Goal: Task Accomplishment & Management: Use online tool/utility

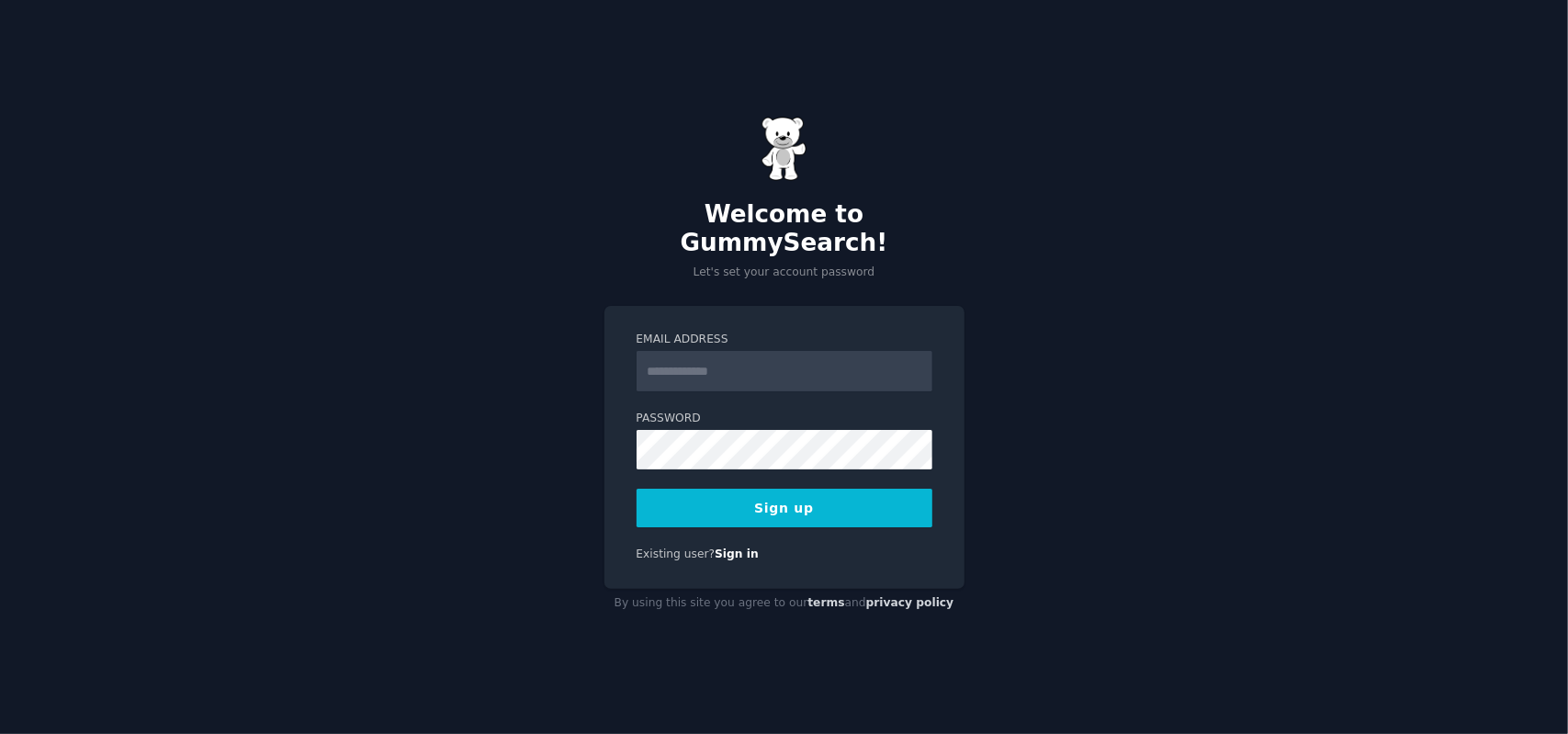
click at [705, 356] on input "Email Address" at bounding box center [784, 371] width 295 height 40
type input "**********"
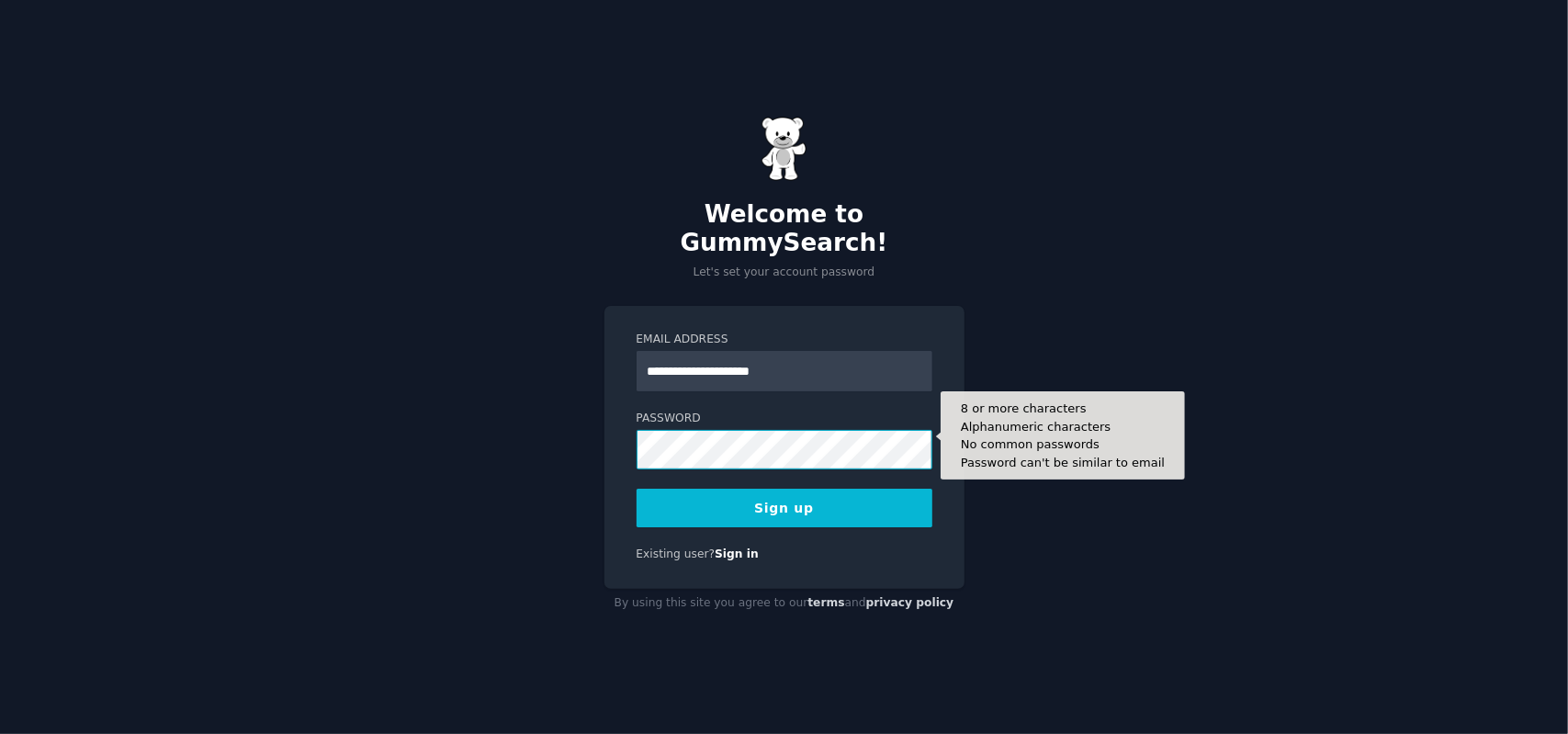
click at [485, 410] on div "**********" at bounding box center [784, 367] width 1568 height 734
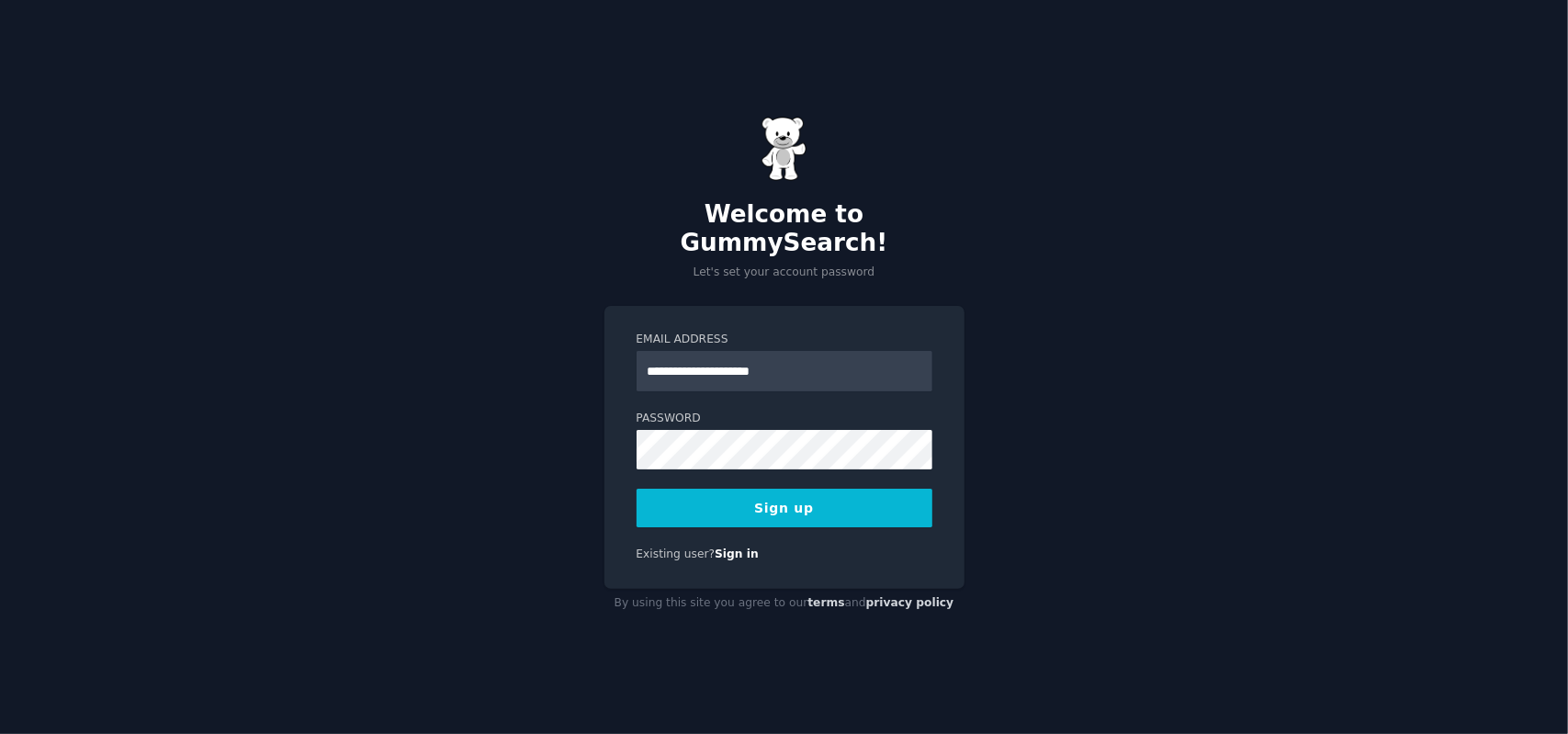
click at [766, 523] on div "**********" at bounding box center [784, 446] width 360 height 282
click at [810, 510] on button "Sign up" at bounding box center [784, 508] width 295 height 39
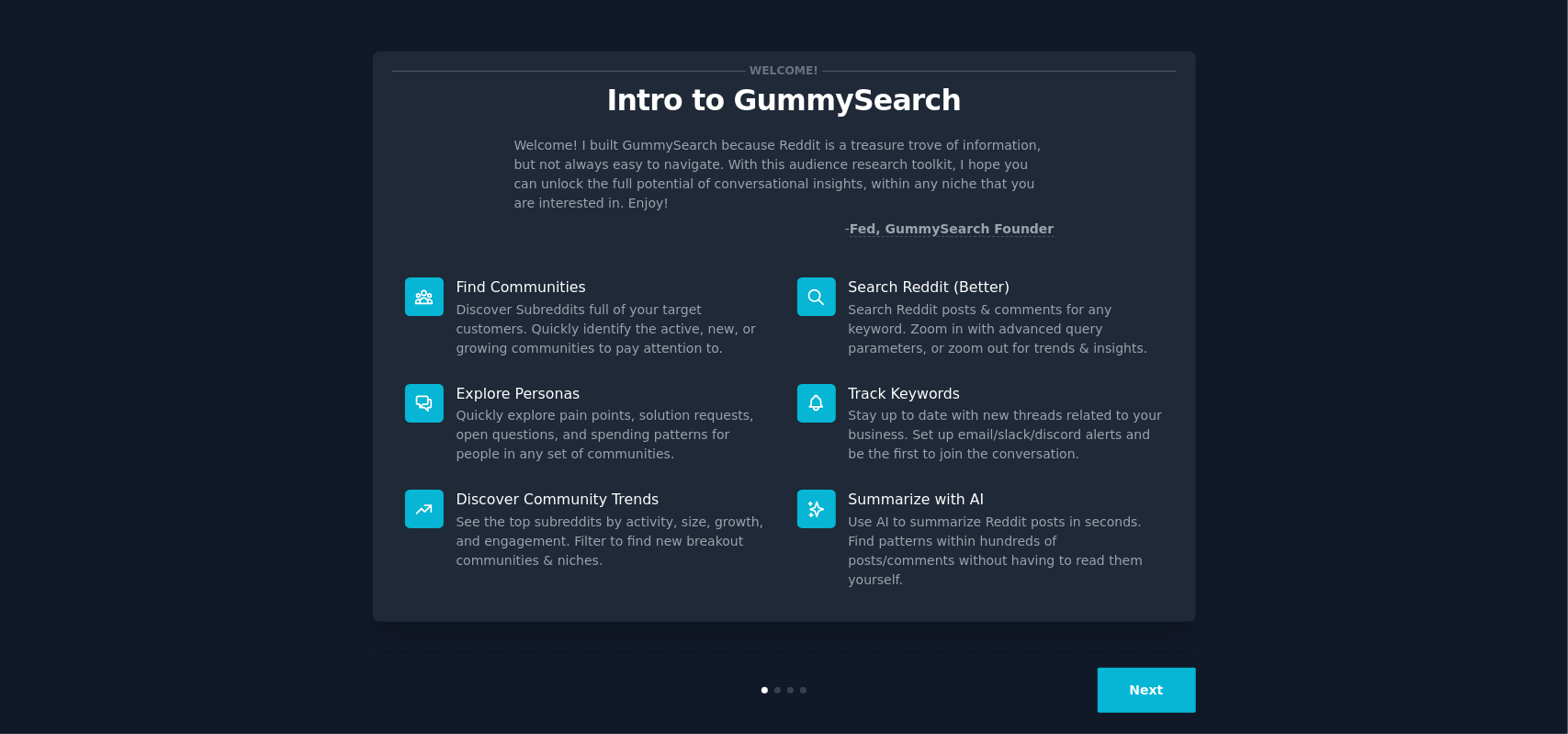
click at [1151, 668] on button "Next" at bounding box center [1147, 690] width 98 height 45
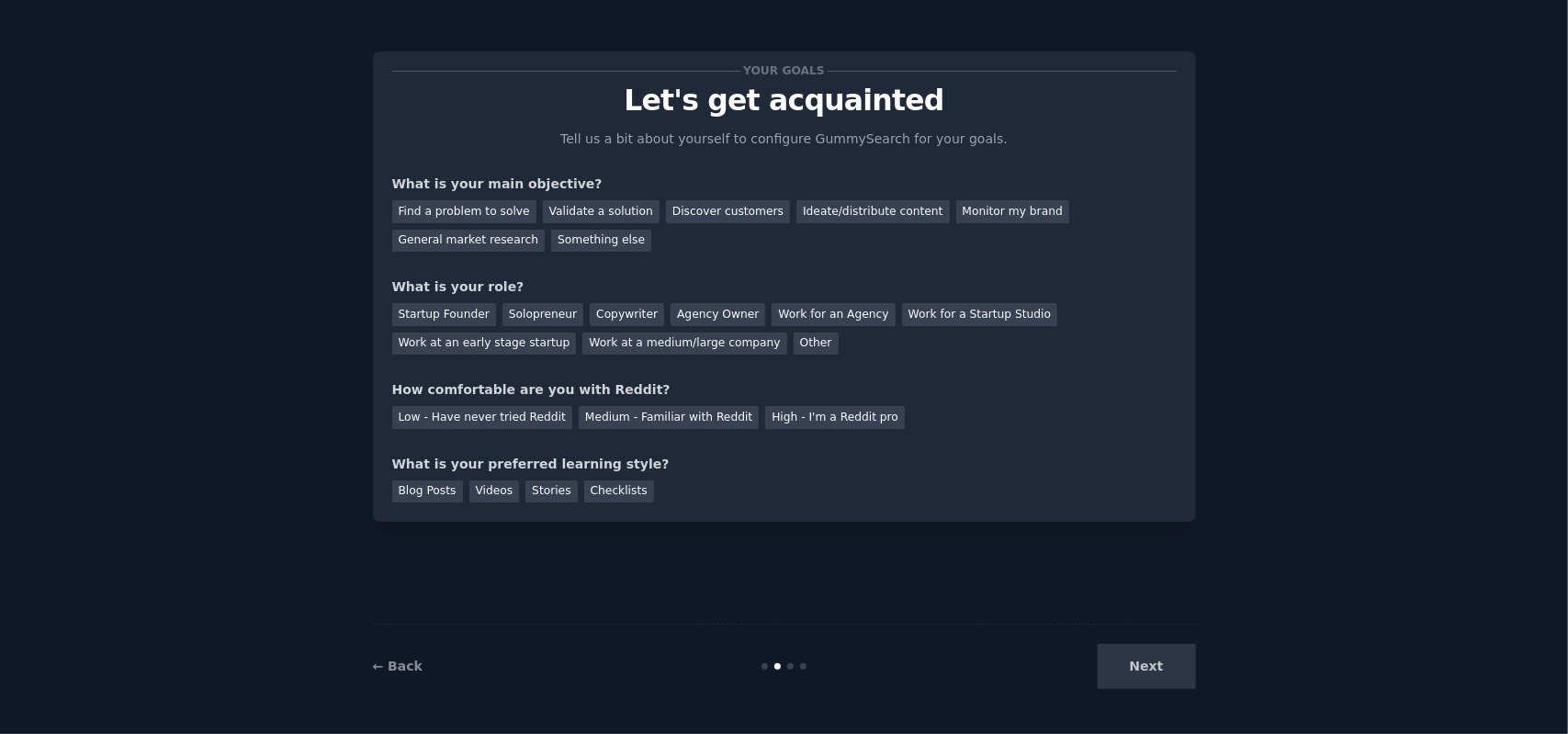
click at [1148, 657] on div "Next" at bounding box center [1058, 666] width 274 height 45
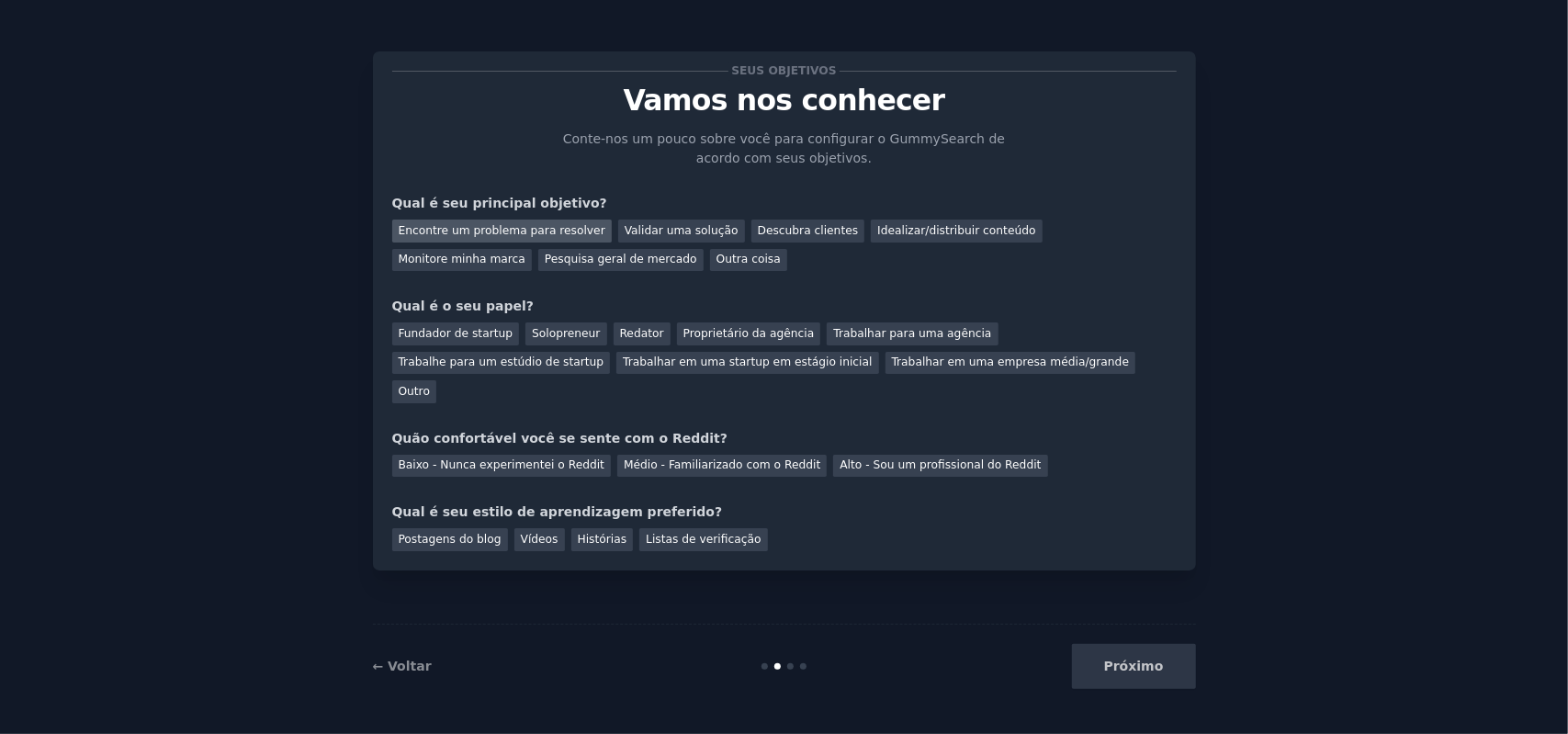
click at [476, 235] on font "Encontre um problema para resolver" at bounding box center [502, 231] width 207 height 13
click at [661, 225] on font "Validar uma solução" at bounding box center [682, 231] width 114 height 13
click at [550, 225] on font "Encontre um problema para resolver" at bounding box center [502, 231] width 207 height 13
click at [545, 255] on font "Pesquisa geral de mercado" at bounding box center [621, 258] width 153 height 13
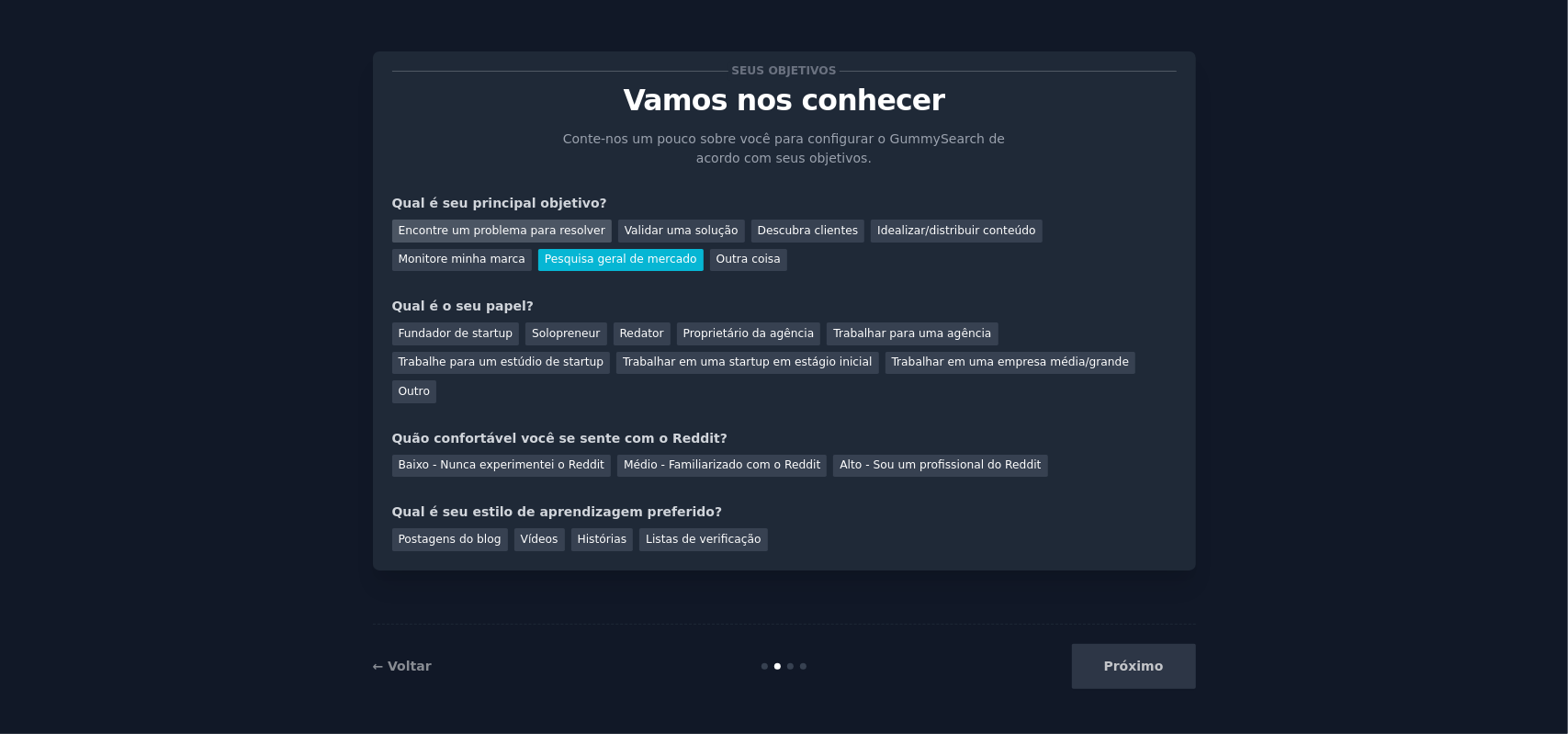
click at [503, 234] on font "Encontre um problema para resolver" at bounding box center [502, 231] width 207 height 13
click at [545, 260] on font "Pesquisa geral de mercado" at bounding box center [621, 258] width 153 height 13
click at [490, 340] on div "Fundador de startup" at bounding box center [455, 333] width 128 height 23
click at [470, 233] on font "Encontre um problema para resolver" at bounding box center [502, 231] width 207 height 13
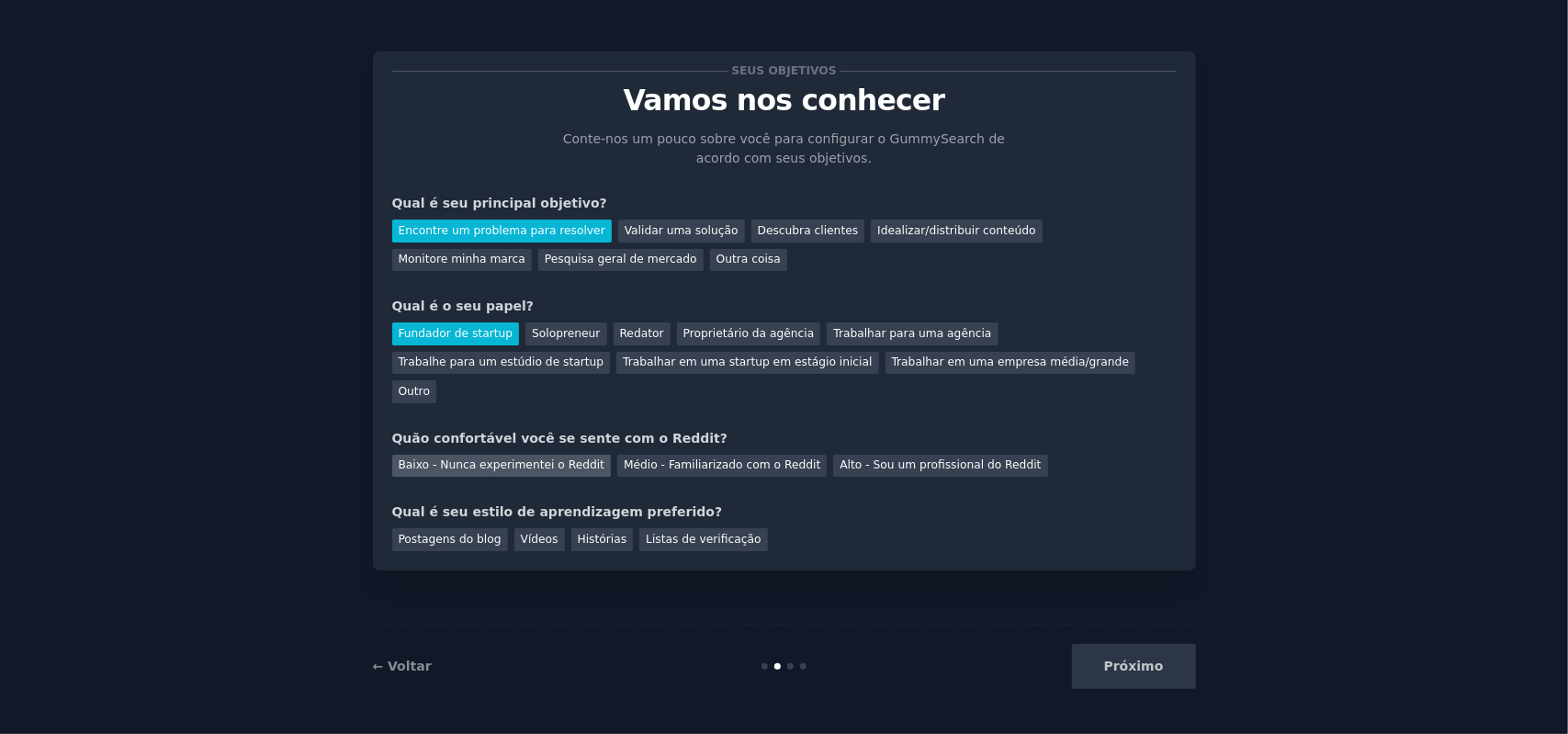
click at [463, 458] on font "Baixo - Nunca experimentei o Reddit" at bounding box center [502, 464] width 207 height 13
click at [527, 533] on font "Vídeos" at bounding box center [539, 539] width 38 height 13
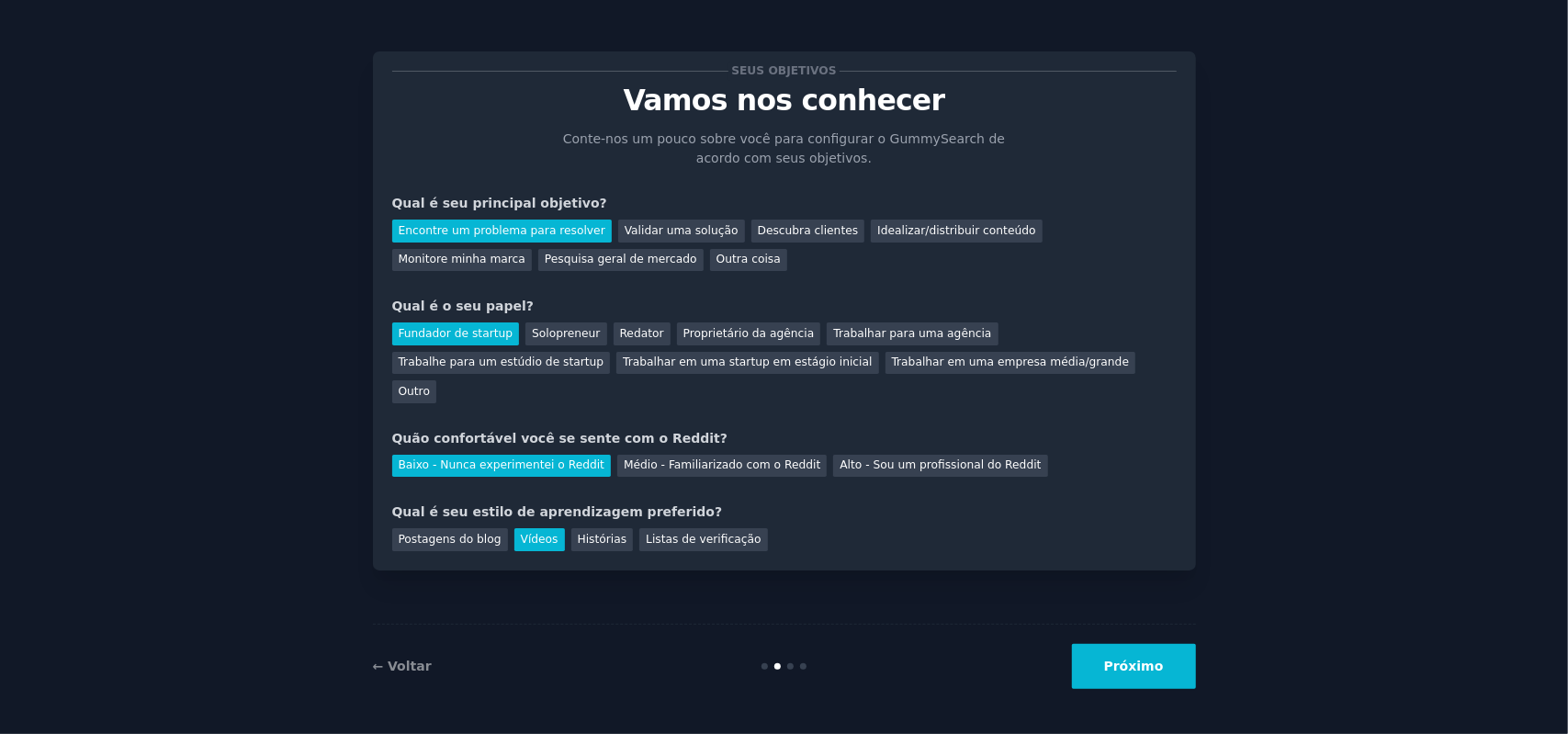
click at [1139, 661] on font "Próximo" at bounding box center [1134, 666] width 60 height 15
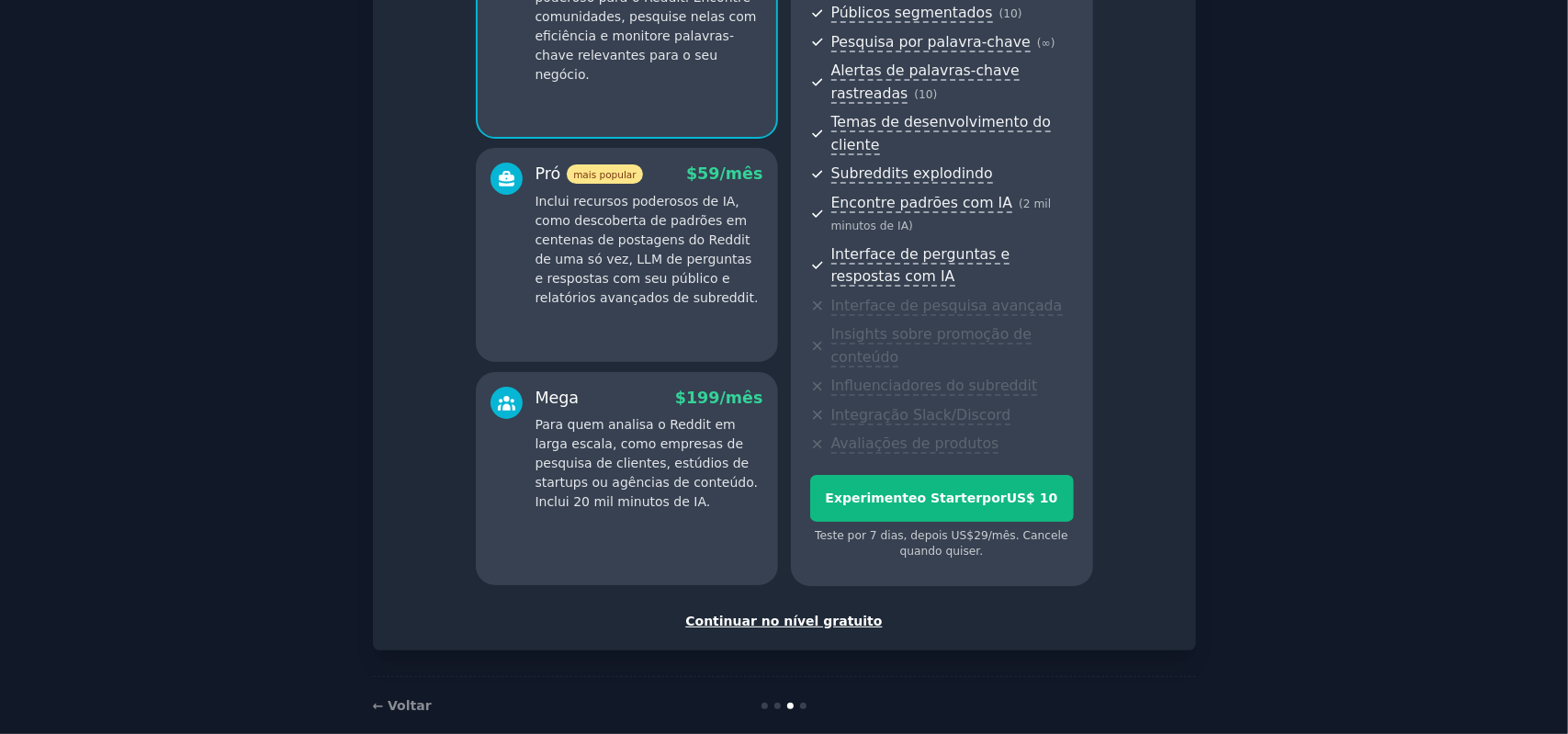
scroll to position [242, 0]
click at [757, 612] on font "Continuar no nível gratuito" at bounding box center [784, 619] width 197 height 15
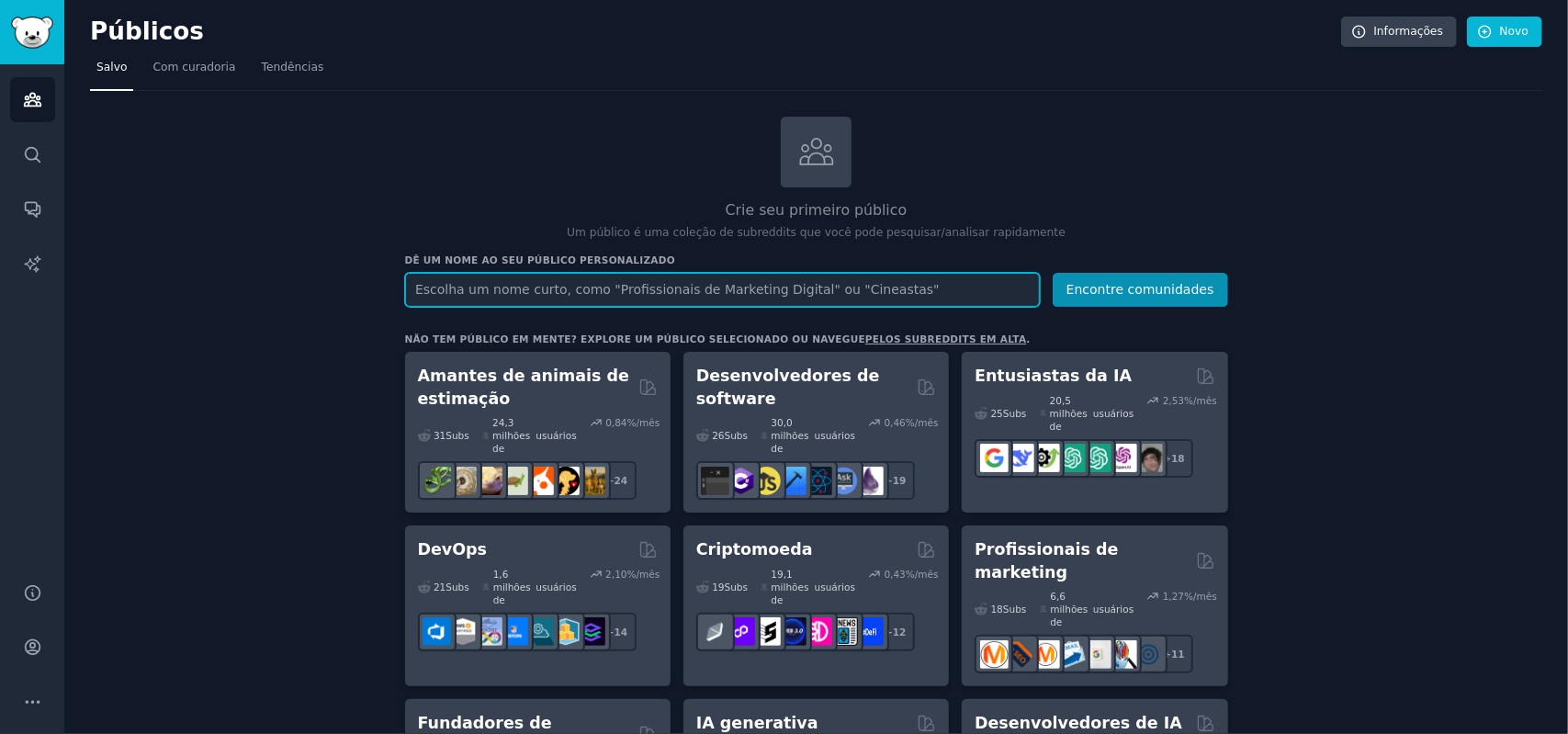
click at [616, 290] on input "text" at bounding box center [722, 289] width 635 height 34
type input "buffet"
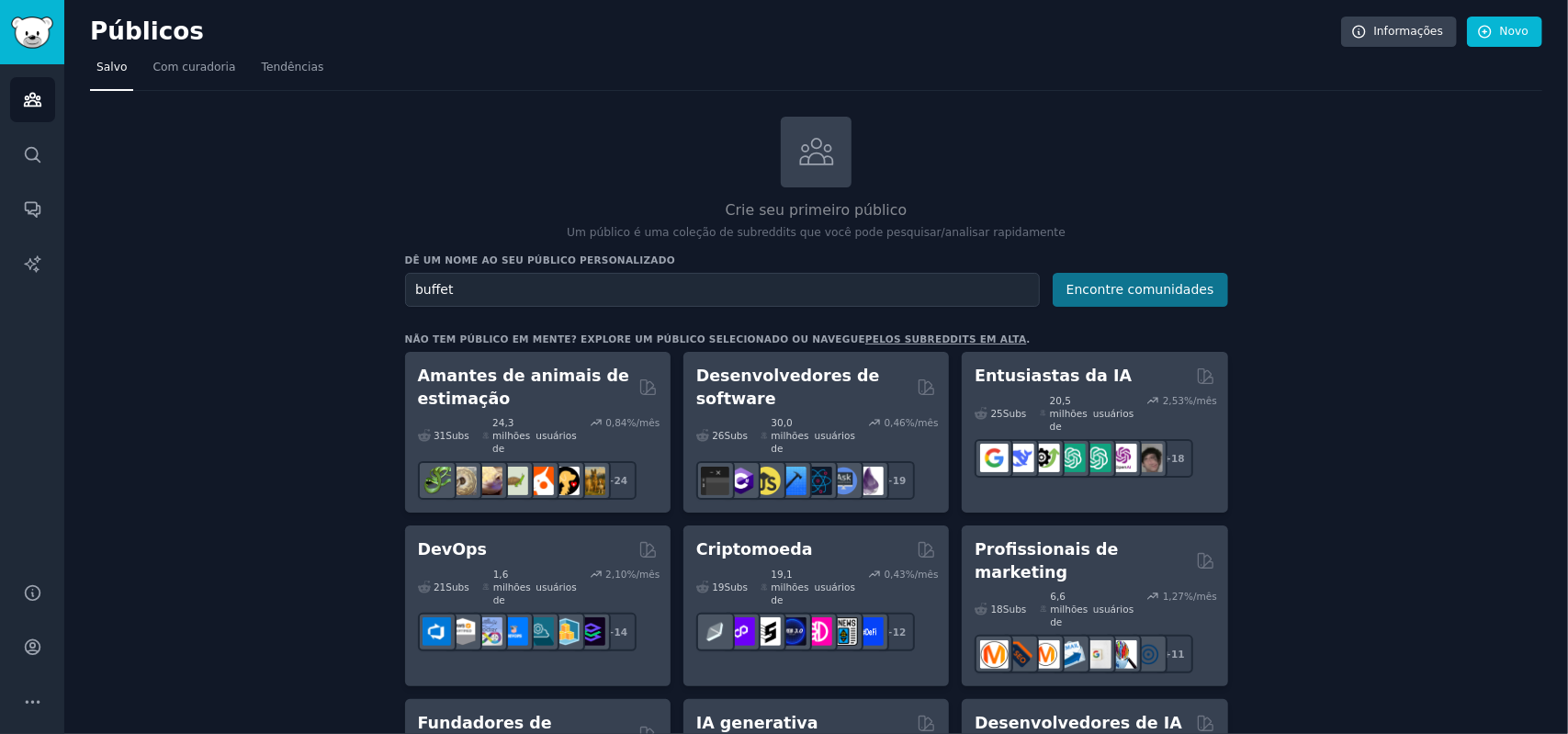
drag, startPoint x: 1158, startPoint y: 311, endPoint x: 1185, endPoint y: 298, distance: 30.0
click at [1185, 298] on button "Encontre comunidades" at bounding box center [1140, 289] width 176 height 34
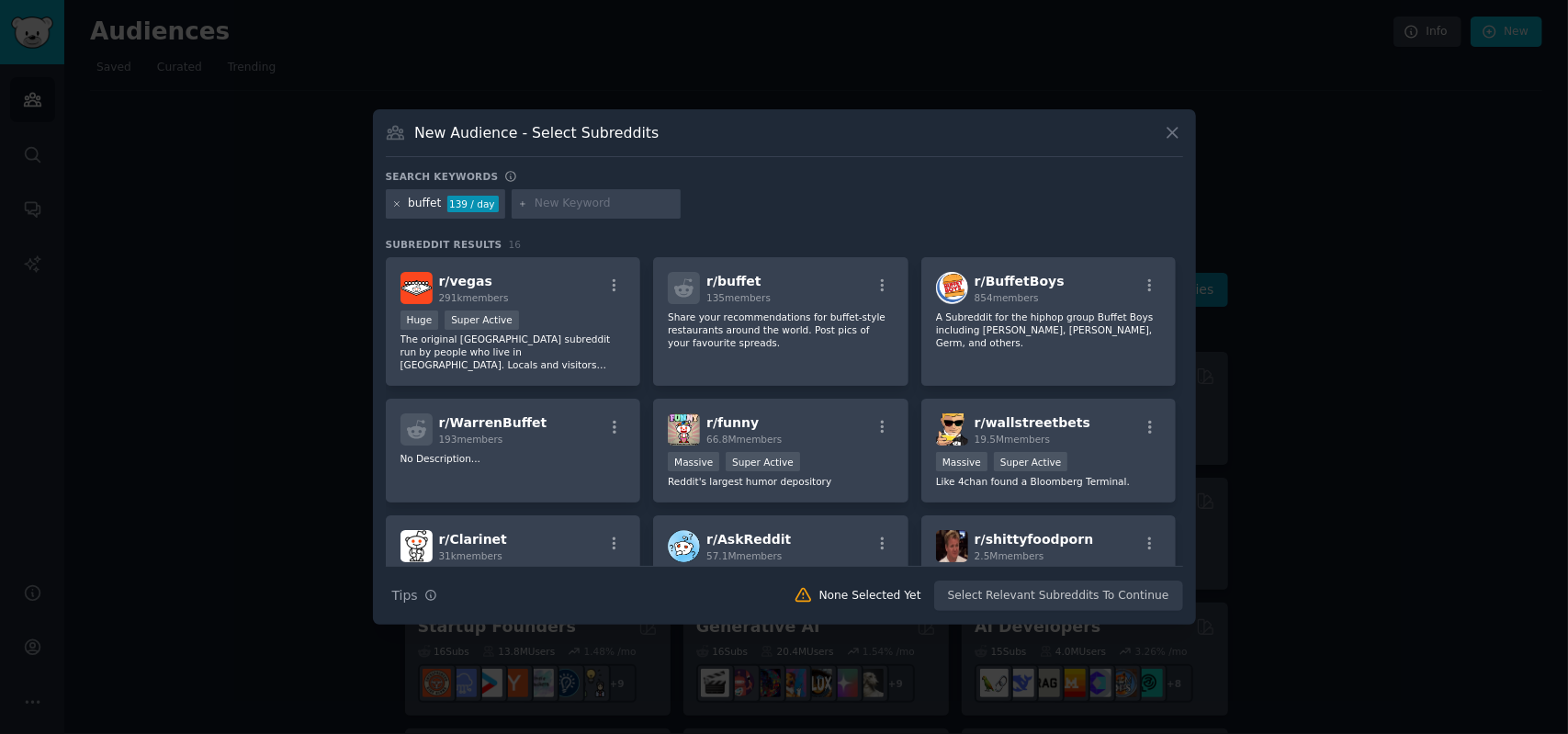
click at [395, 207] on icon at bounding box center [397, 204] width 10 height 10
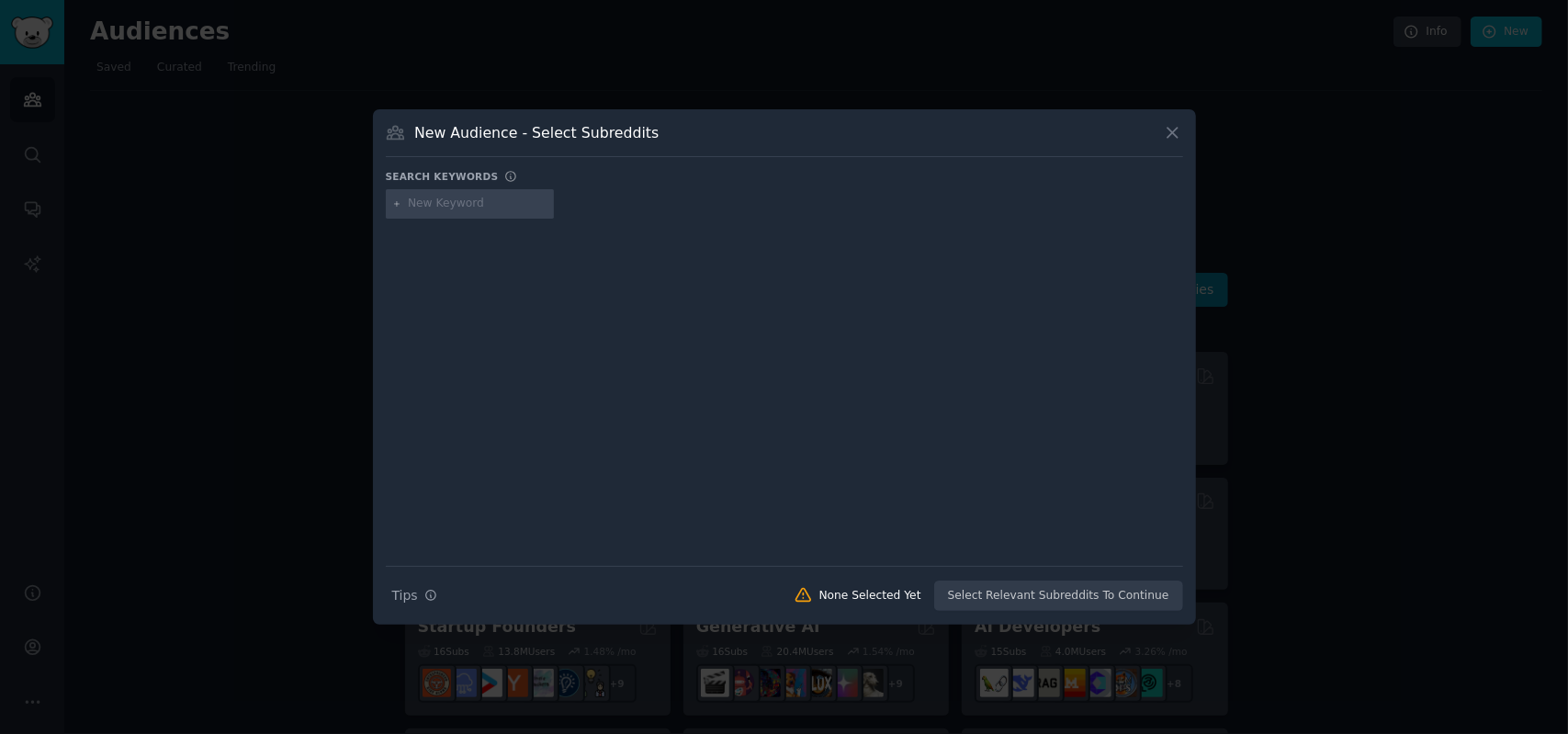
click at [490, 211] on input "text" at bounding box center [478, 204] width 140 height 17
type input "gourmet event"
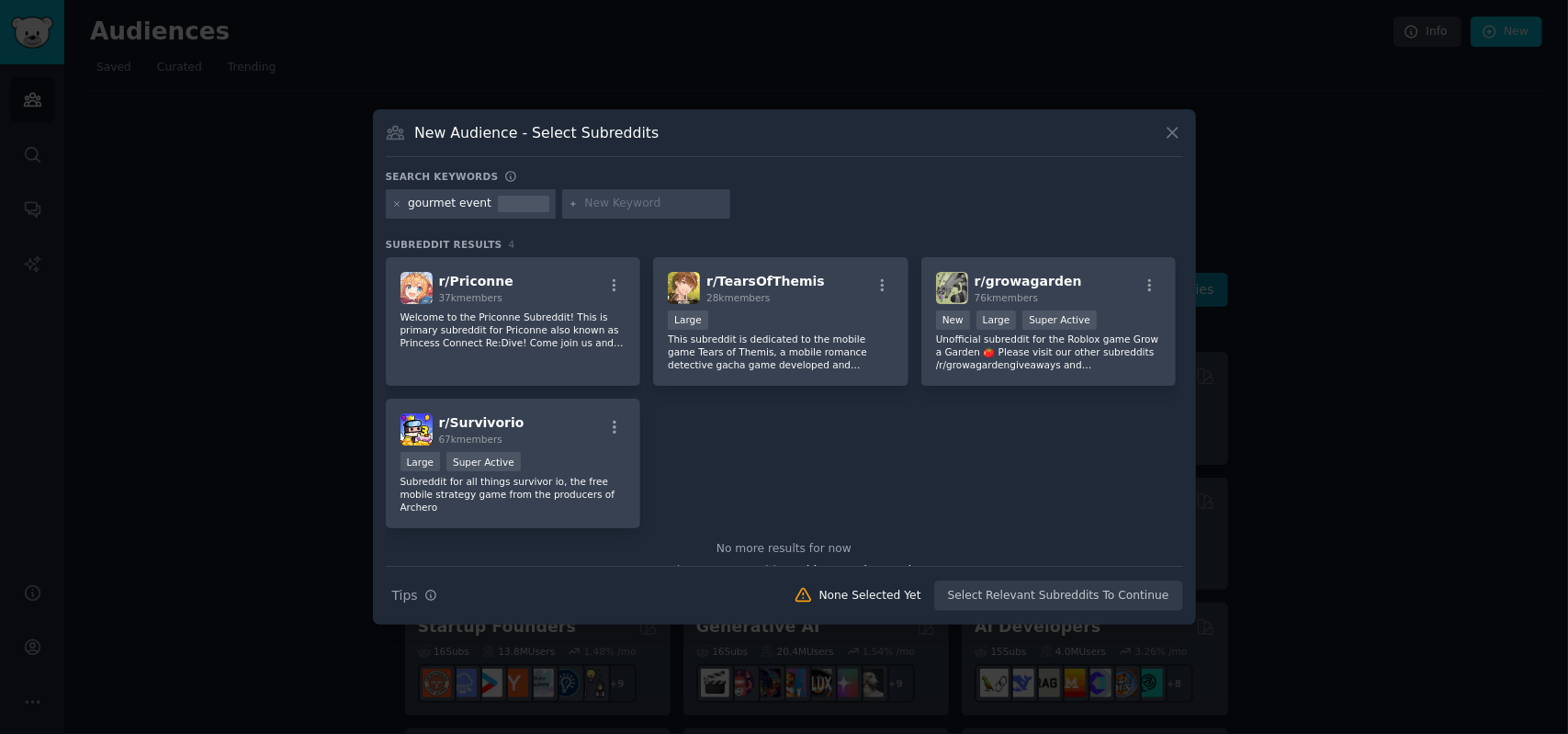
click at [459, 208] on div "gourmet event" at bounding box center [449, 204] width 84 height 17
click at [398, 201] on icon at bounding box center [396, 203] width 5 height 5
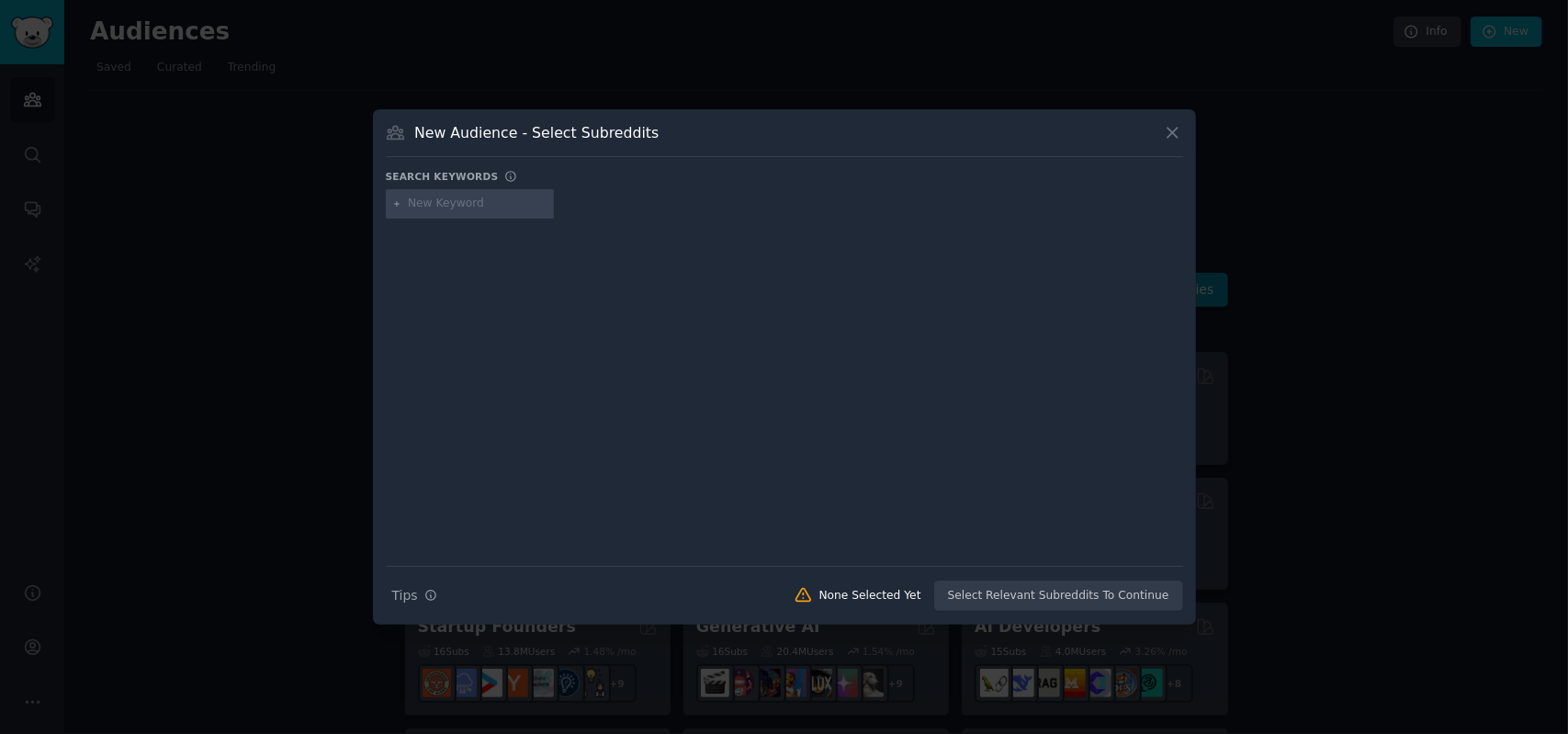
click at [420, 204] on input "text" at bounding box center [478, 204] width 140 height 17
type input "buffet event"
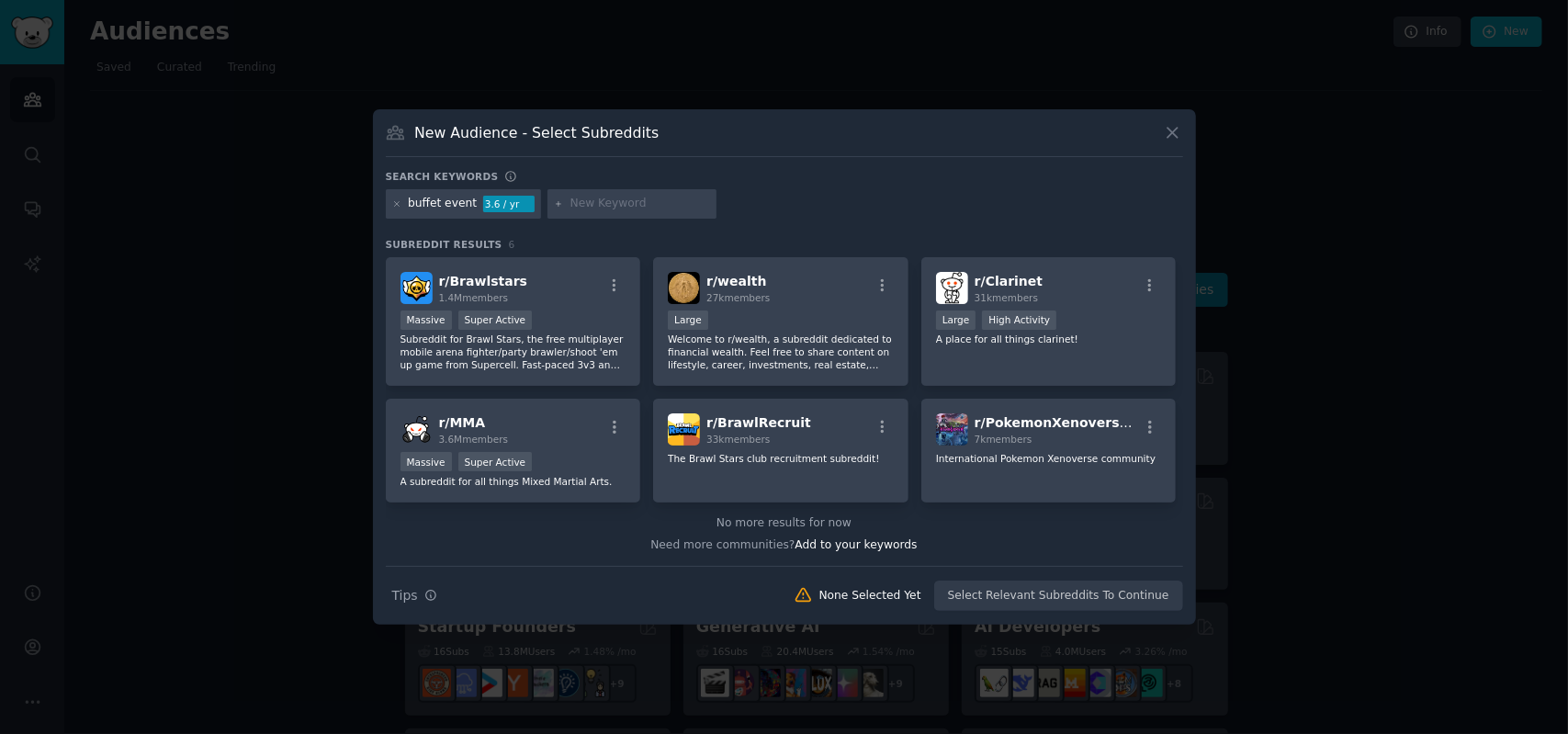
click at [463, 204] on div "buffet event" at bounding box center [442, 204] width 69 height 17
click at [396, 205] on icon at bounding box center [396, 203] width 5 height 5
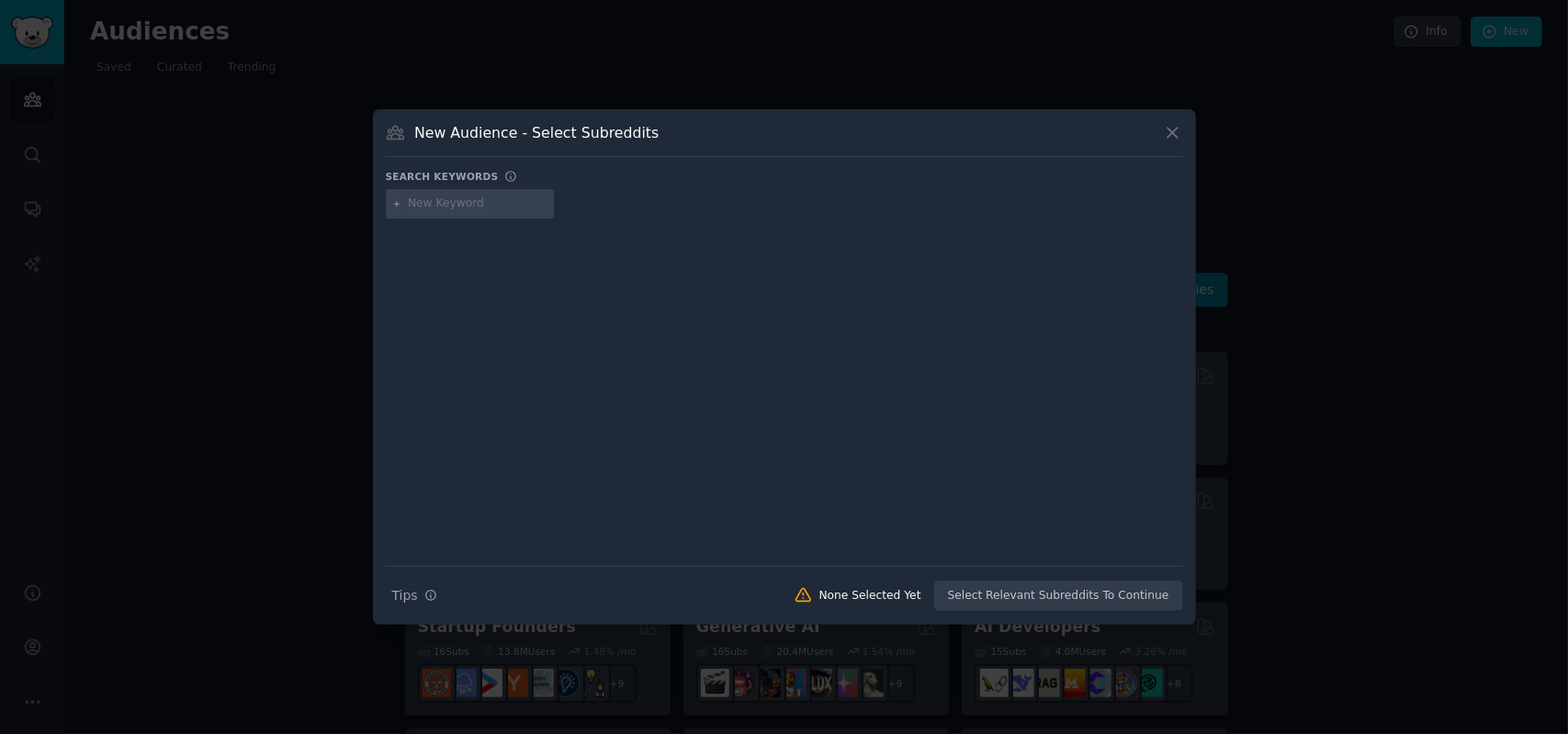
click at [452, 205] on input "text" at bounding box center [478, 204] width 140 height 17
type input "buffet"
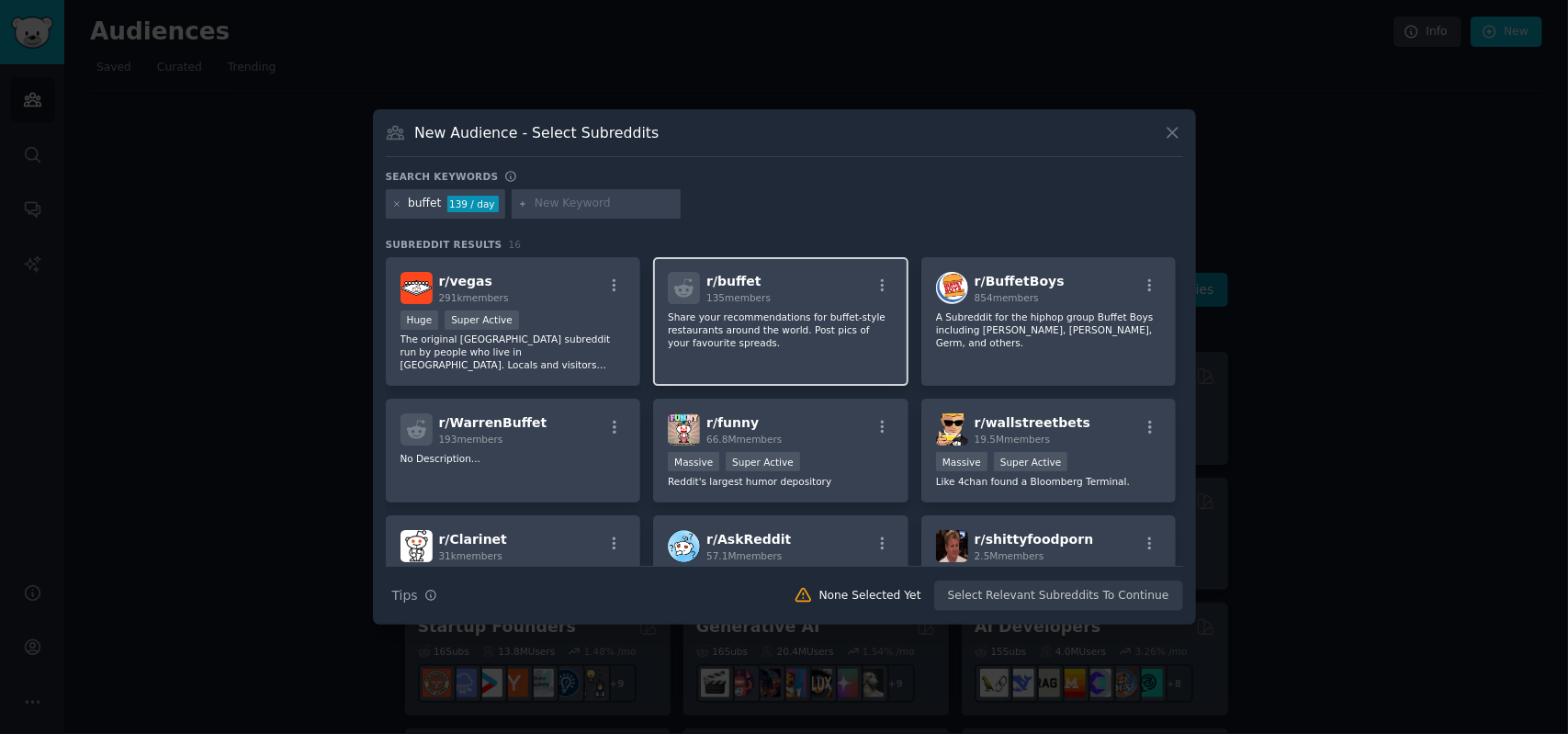
click at [791, 357] on div "r/ buffet 135 members Share your recommendations for buffet-style restaurants a…" at bounding box center [780, 321] width 255 height 130
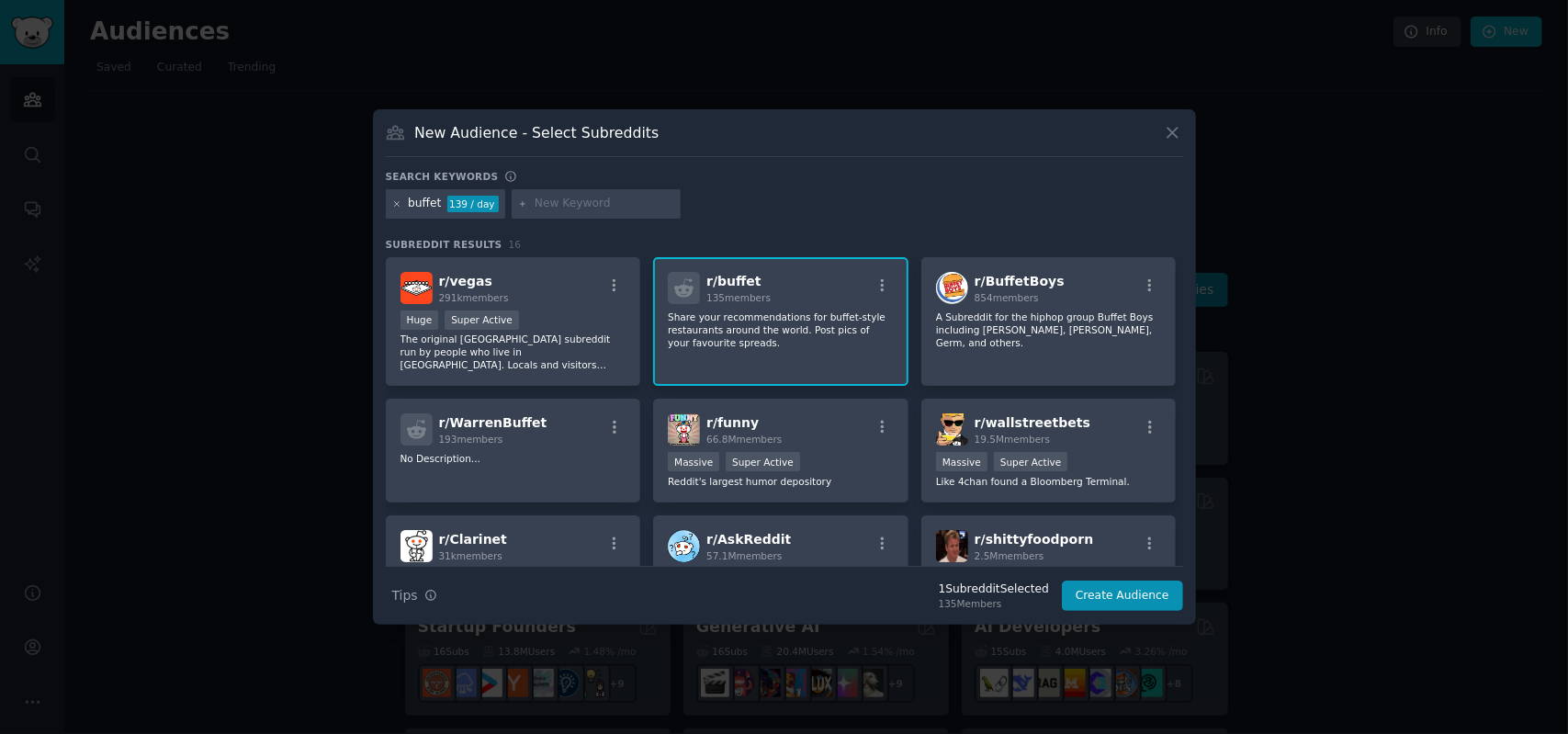
click at [397, 200] on icon at bounding box center [397, 204] width 10 height 10
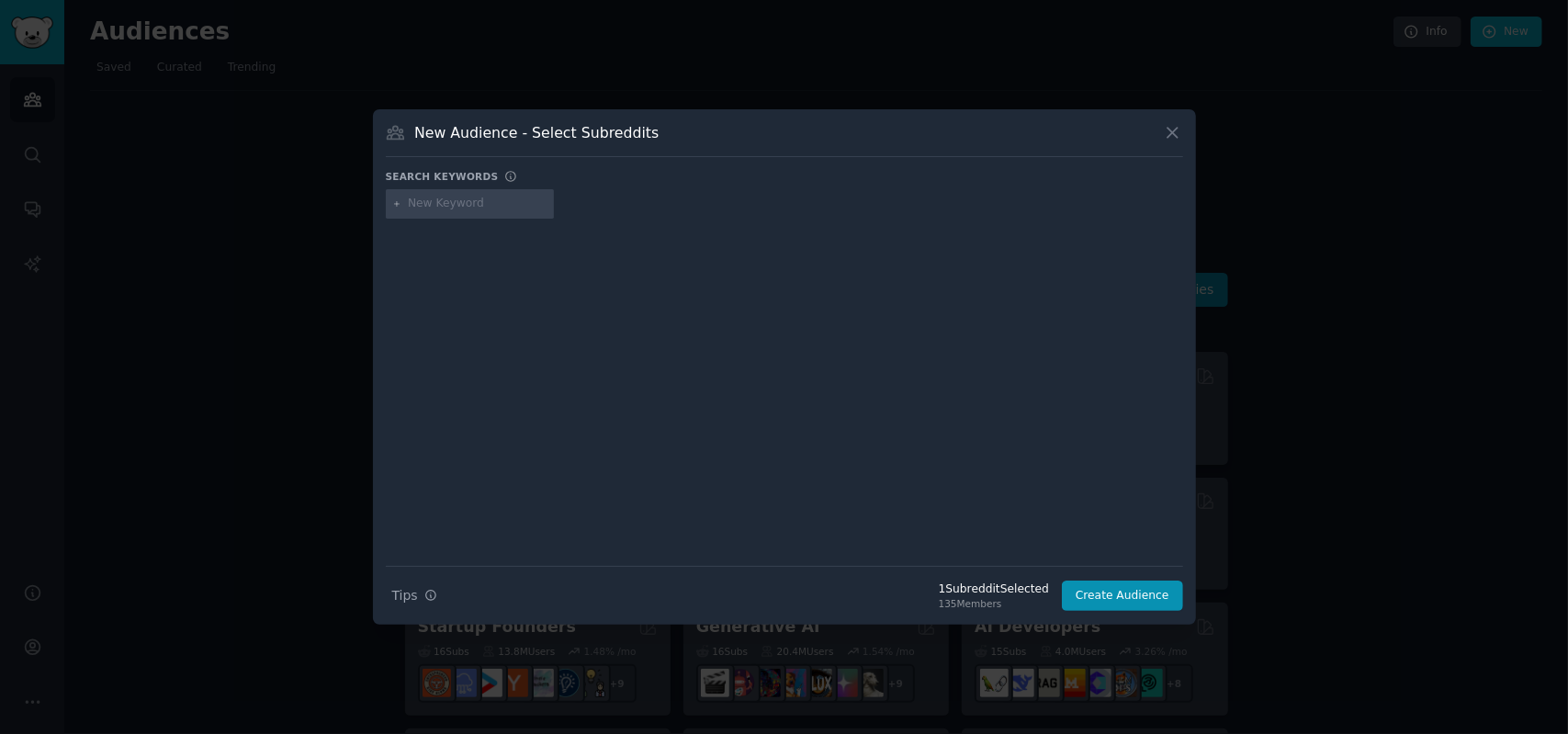
click at [419, 207] on input "text" at bounding box center [478, 204] width 140 height 17
type input "catering"
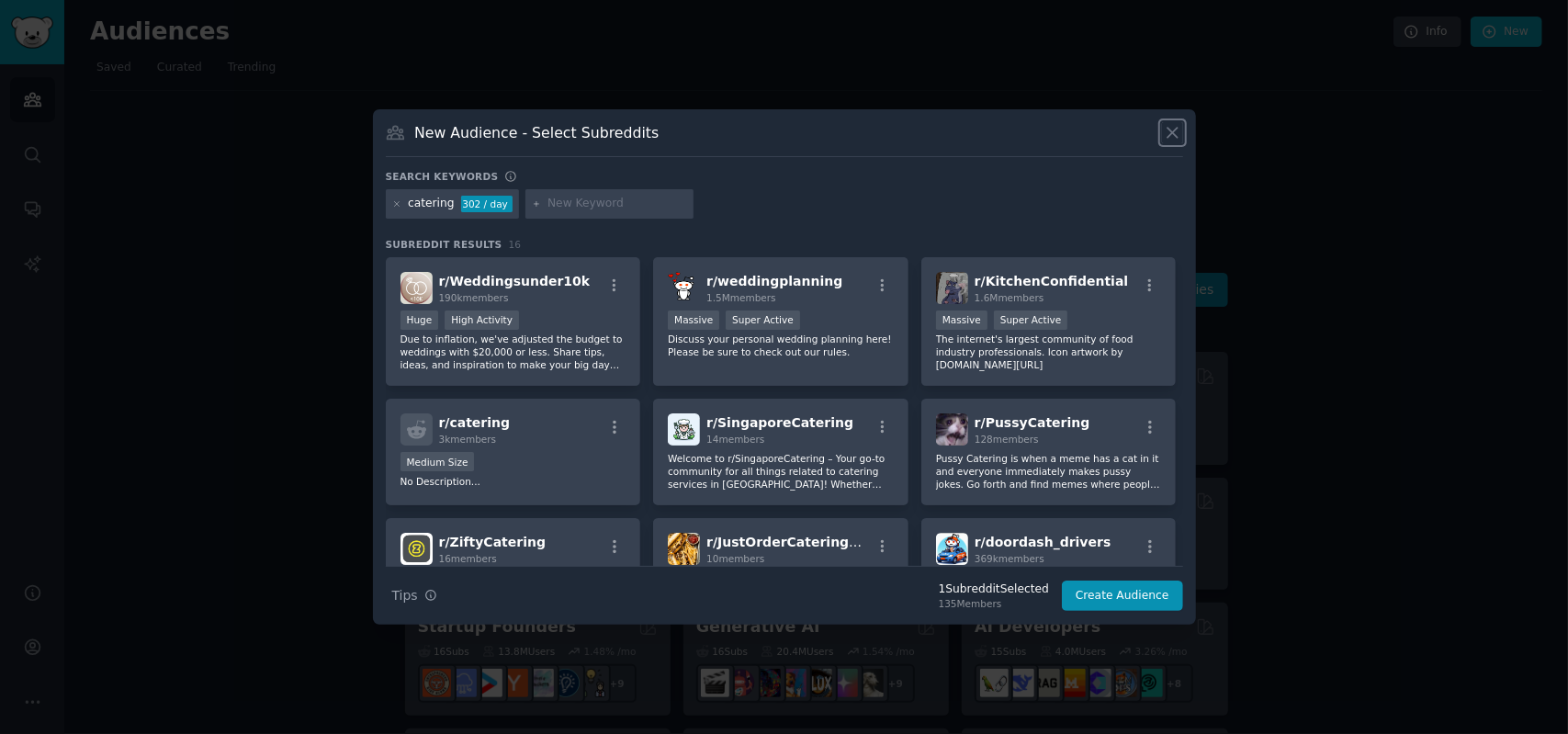
click at [1167, 142] on icon at bounding box center [1172, 132] width 19 height 19
